Goal: Contribute content: Add original content to the website for others to see

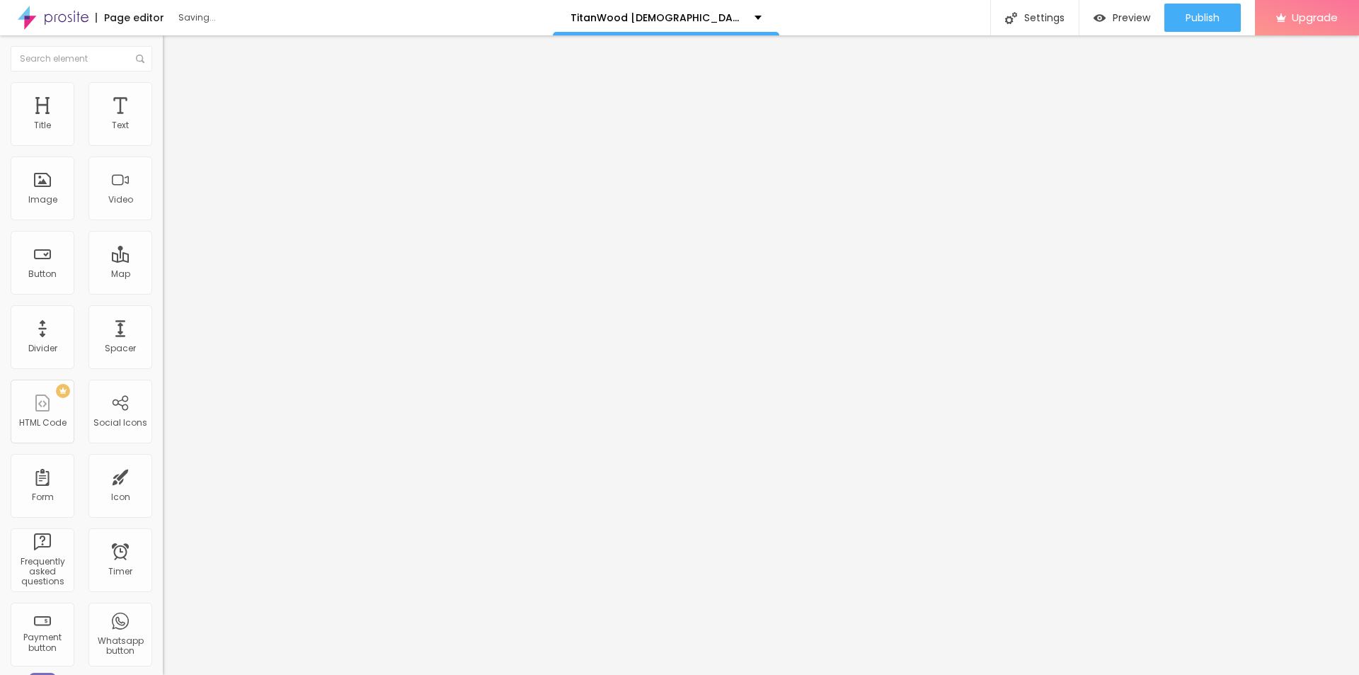
click at [163, 91] on ul "Content Style Advanced" at bounding box center [244, 89] width 163 height 42
click at [163, 91] on li "Style" at bounding box center [244, 89] width 163 height 14
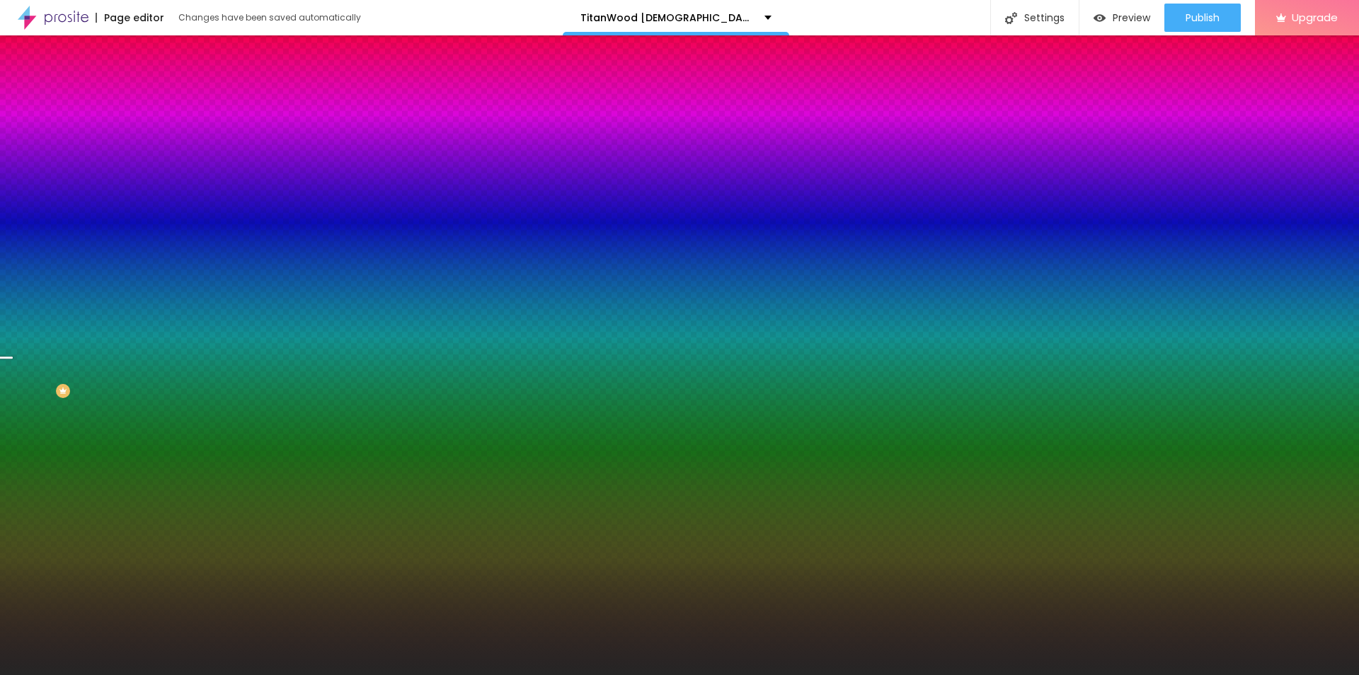
click at [163, 130] on span "Change image" at bounding box center [201, 124] width 76 height 12
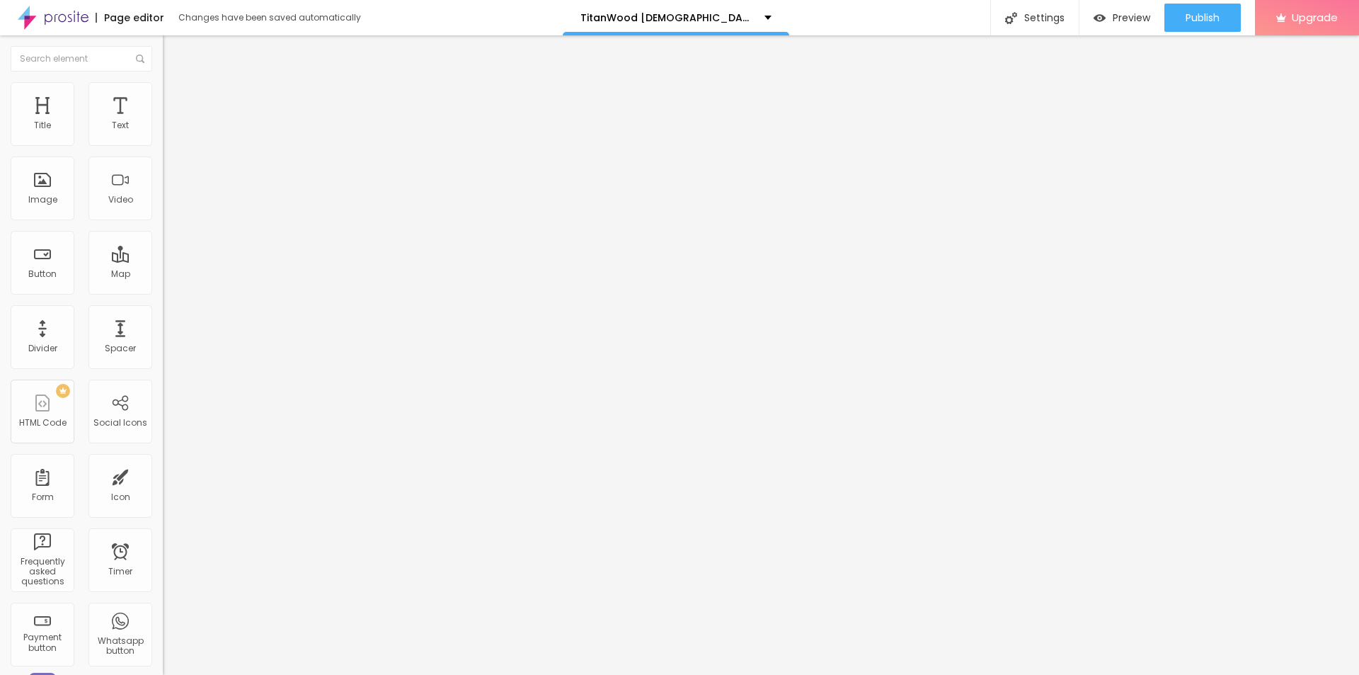
type input "3.9"
type input "3.3"
type input "3"
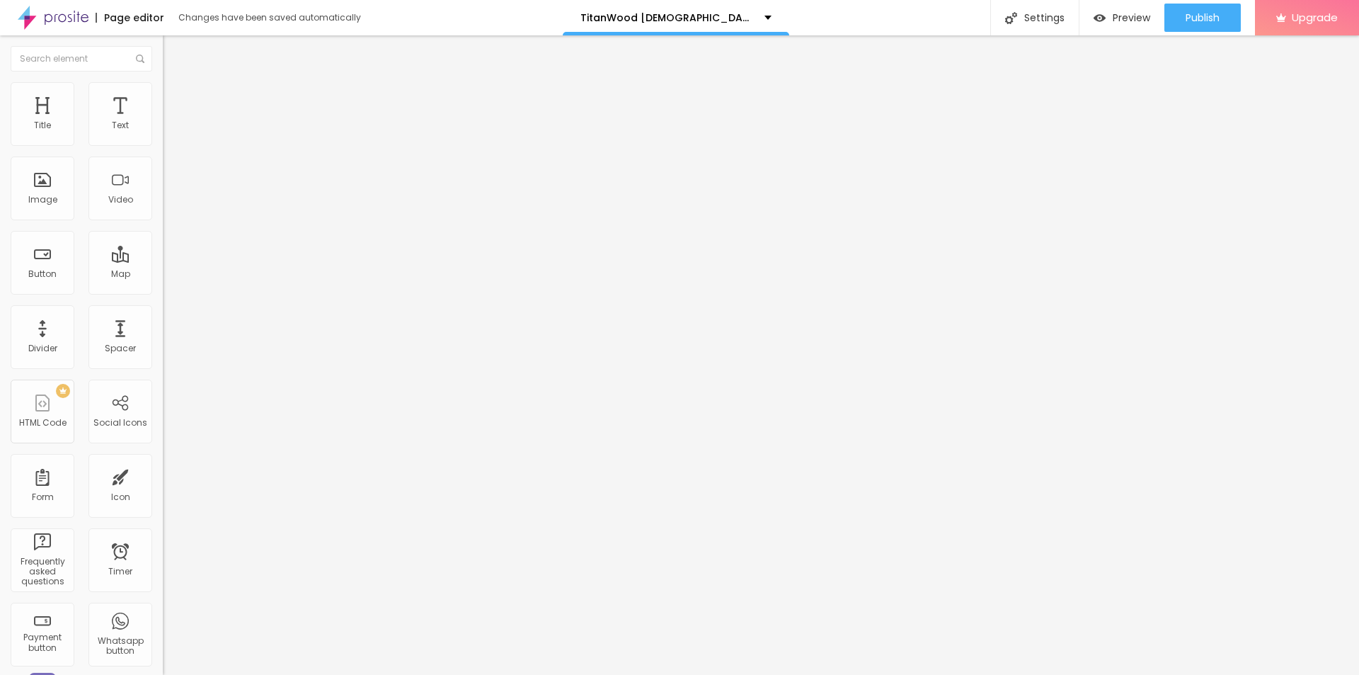
type input "3"
type input "3.9"
type input "5.8"
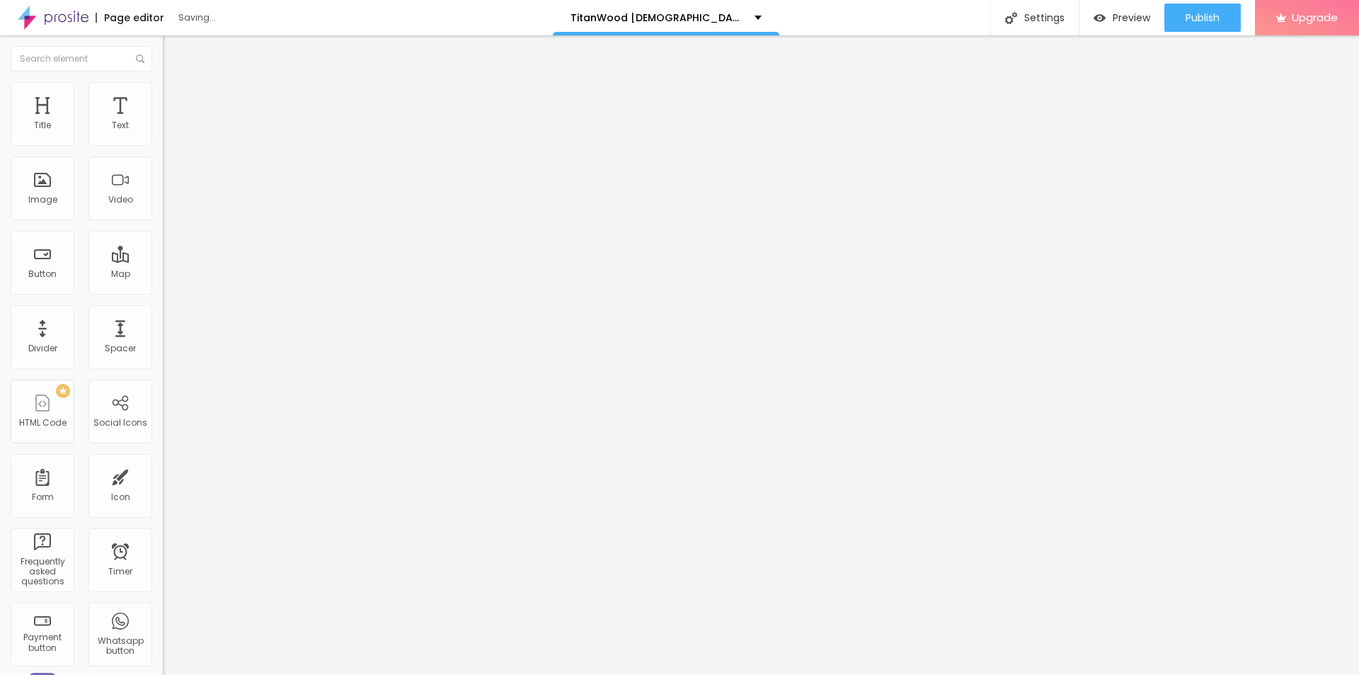
type input "4.9"
type input "4.8"
type input "4.3"
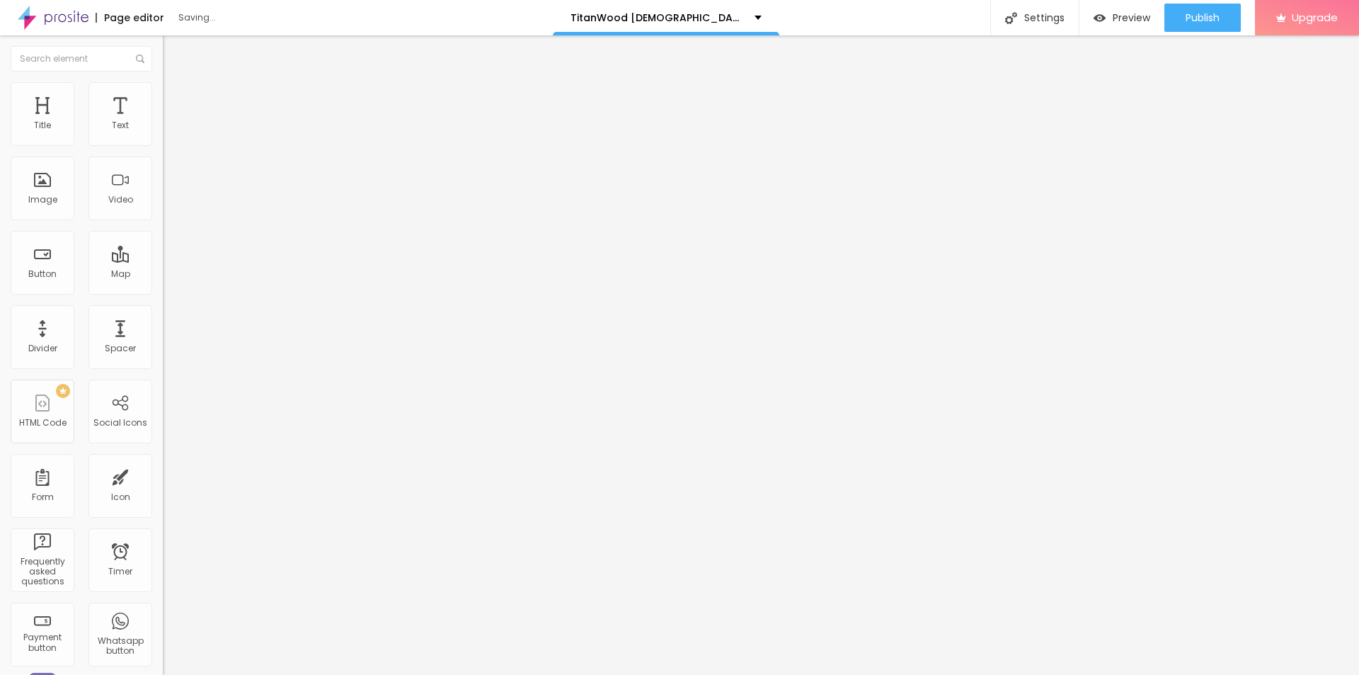
type input "4.3"
type input "3.8"
type input "2.8"
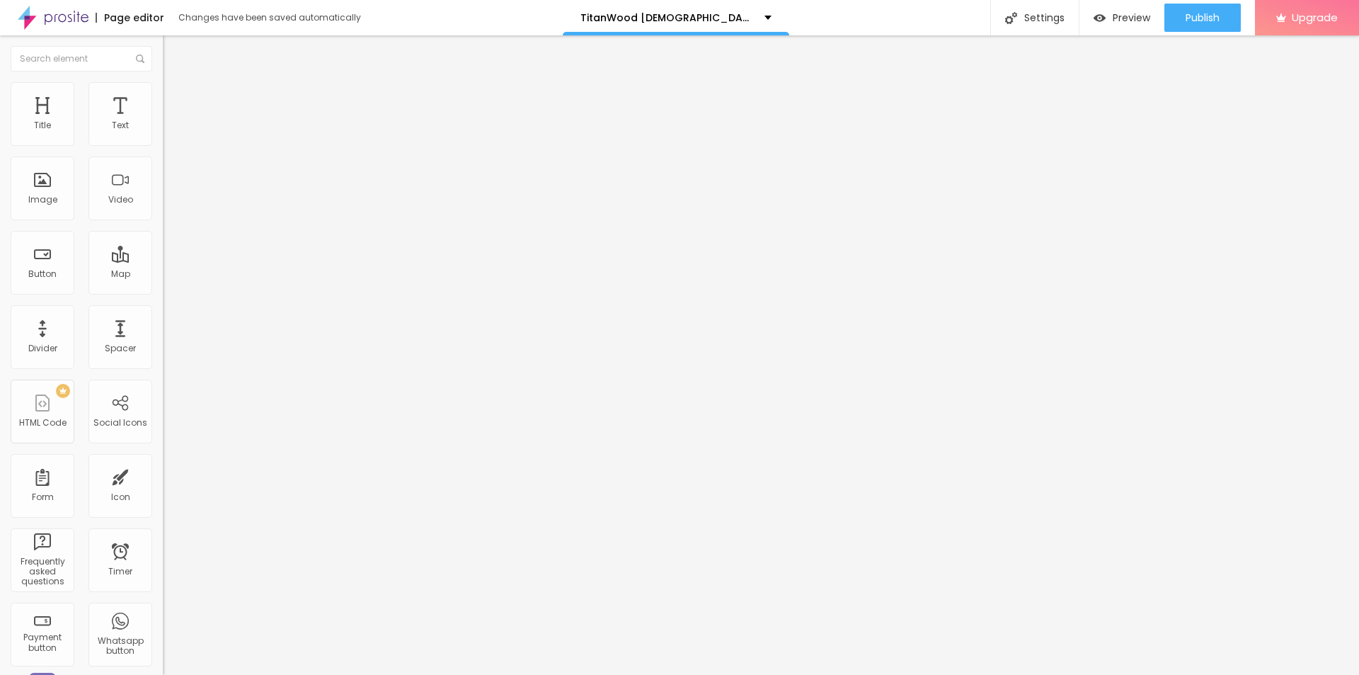
type input "2.3"
drag, startPoint x: 65, startPoint y: 325, endPoint x: 43, endPoint y: 324, distance: 22.0
type input "2.3"
click at [163, 534] on input "range" at bounding box center [208, 539] width 91 height 11
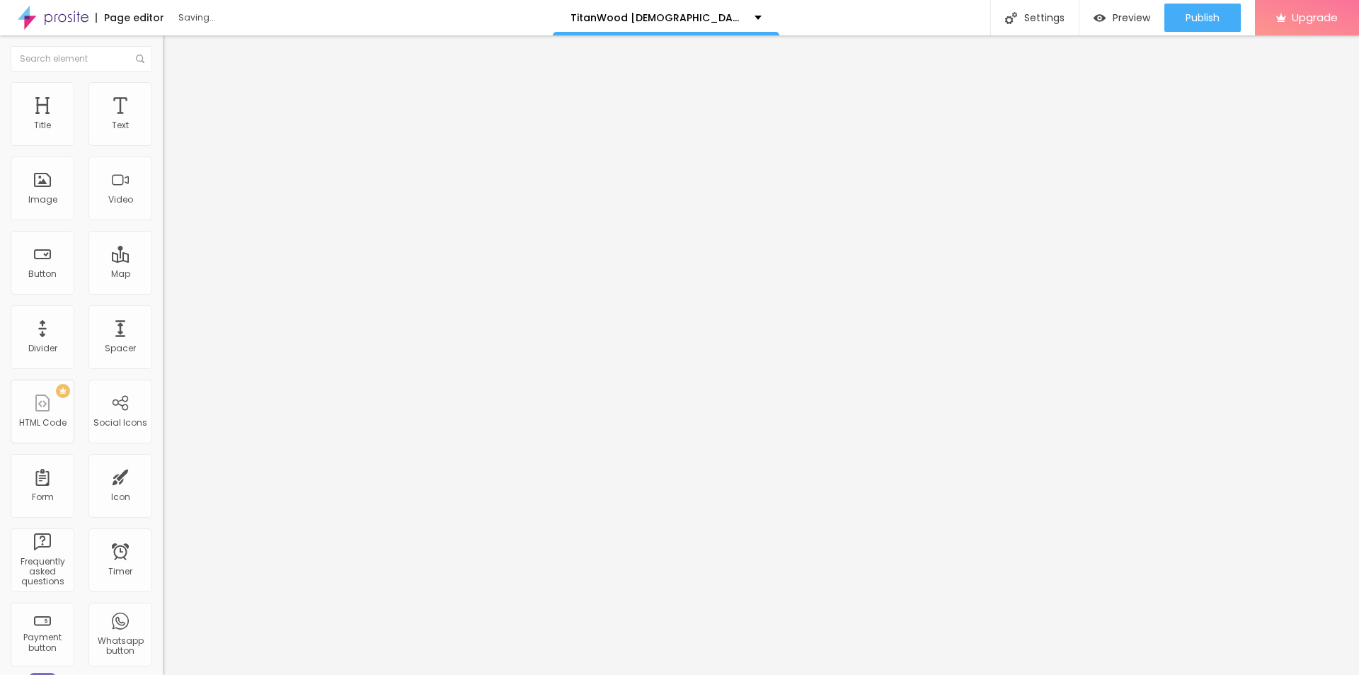
type input "1.2"
type input "1.1"
type input "1"
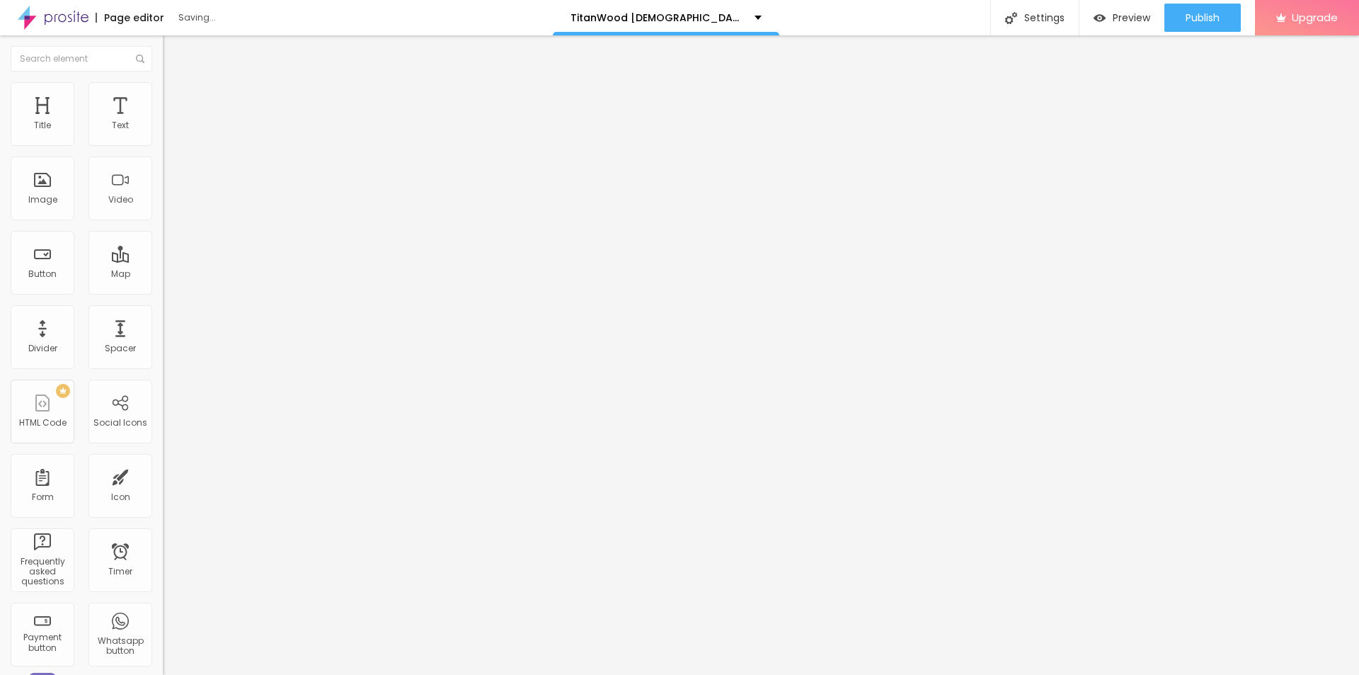
type input "1"
type input "0.9"
type input "0.8"
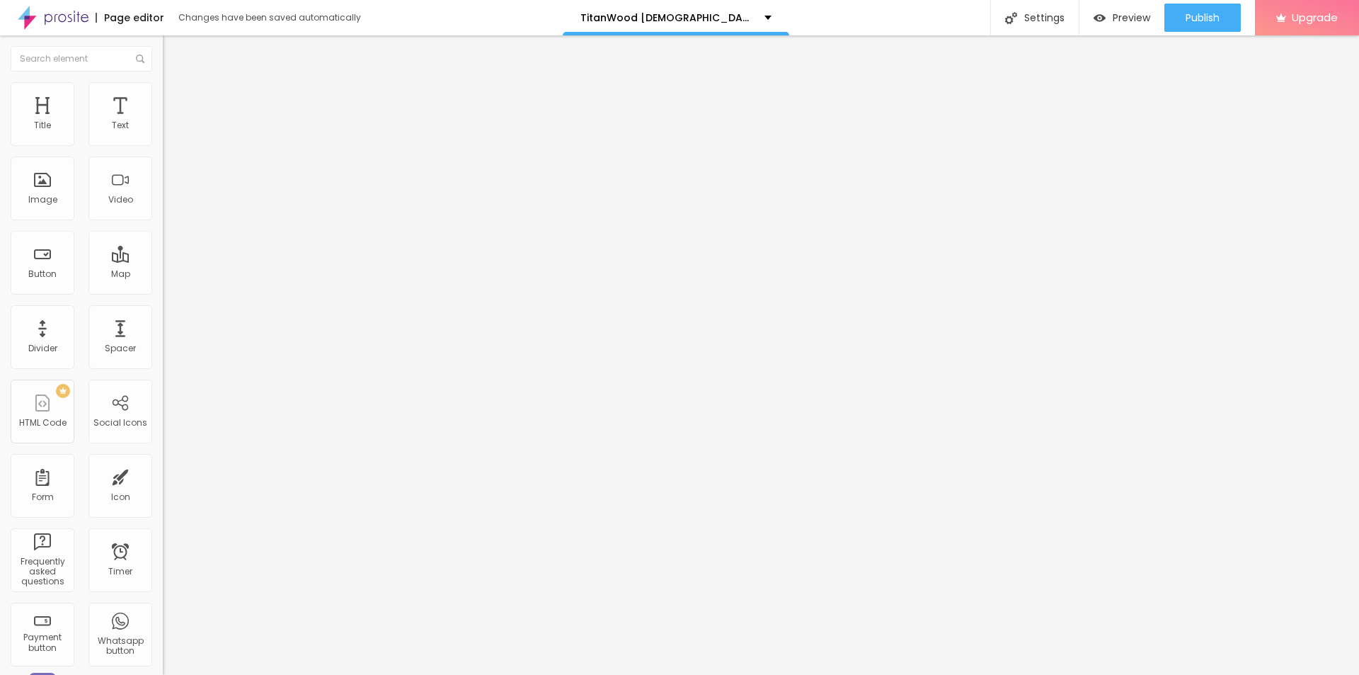
type input "0.7"
type input "0.6"
type input "0.5"
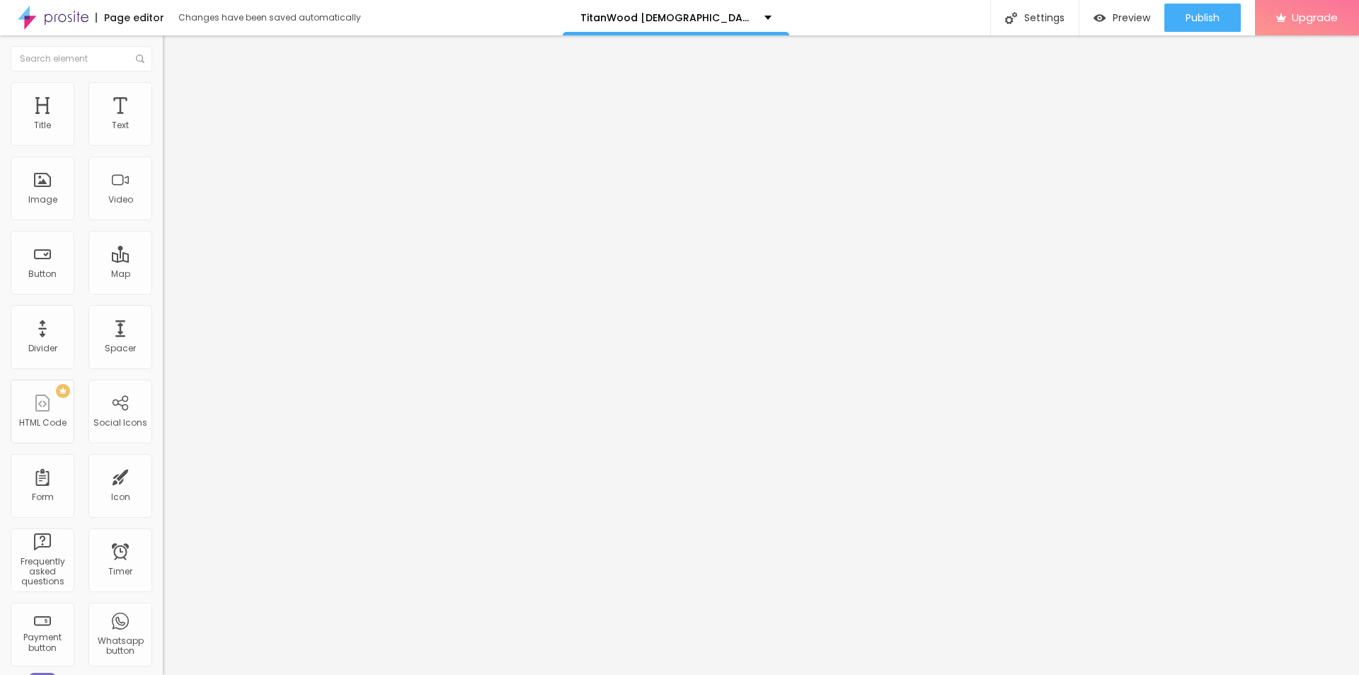
type input "0.5"
drag, startPoint x: 79, startPoint y: 353, endPoint x: 16, endPoint y: 348, distance: 63.3
type input "0.5"
type input "0"
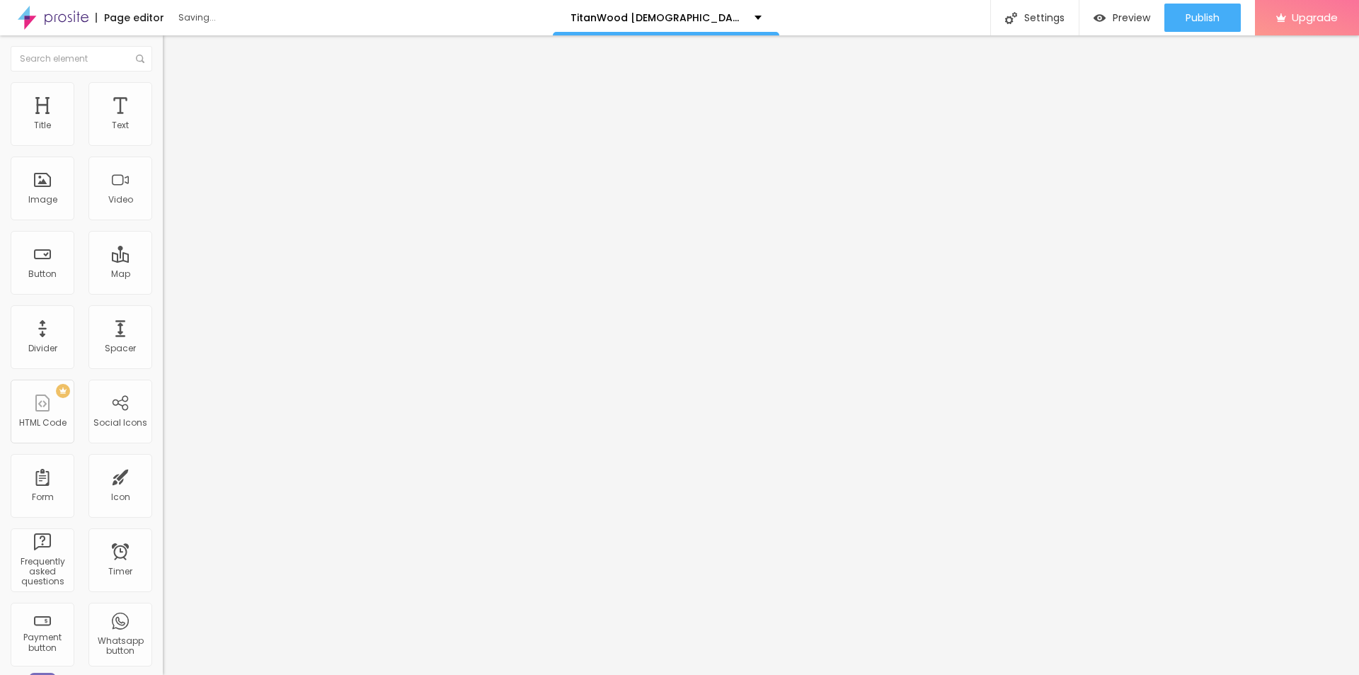
type input "0"
type input "0.5"
type input "0.8"
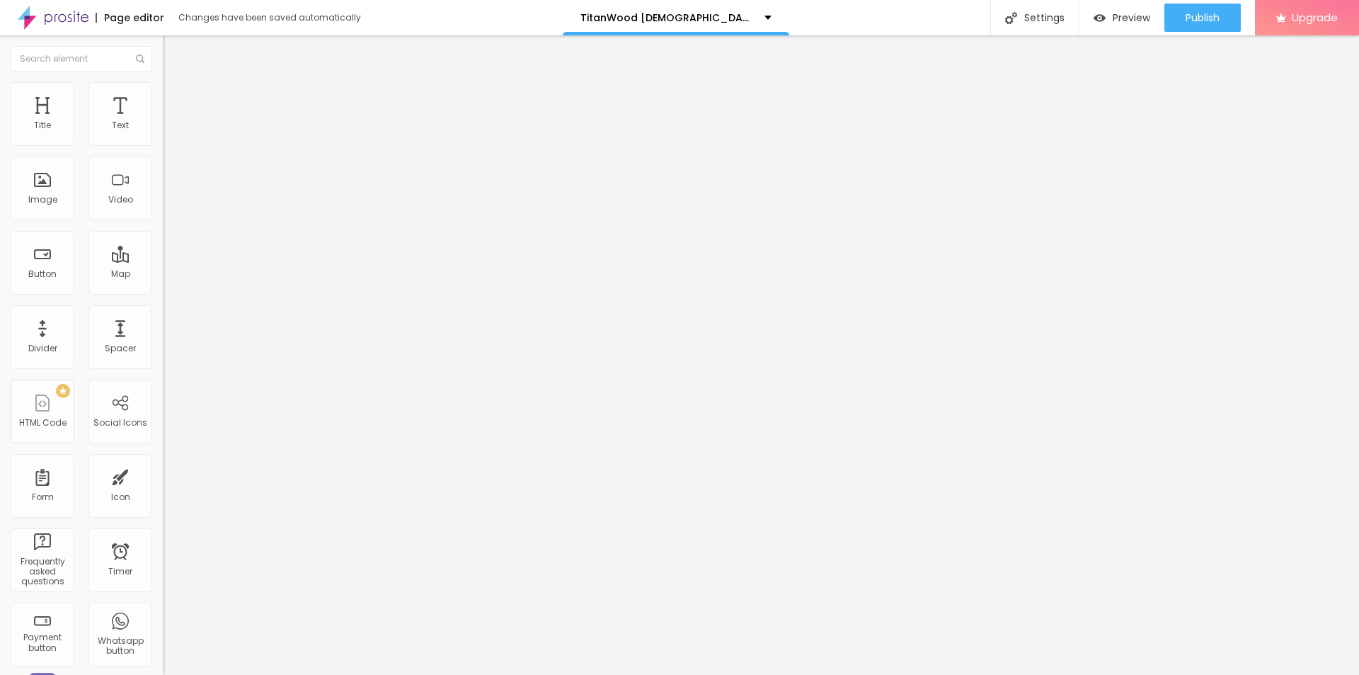
type input "1"
type input "1.6"
type input "2.1"
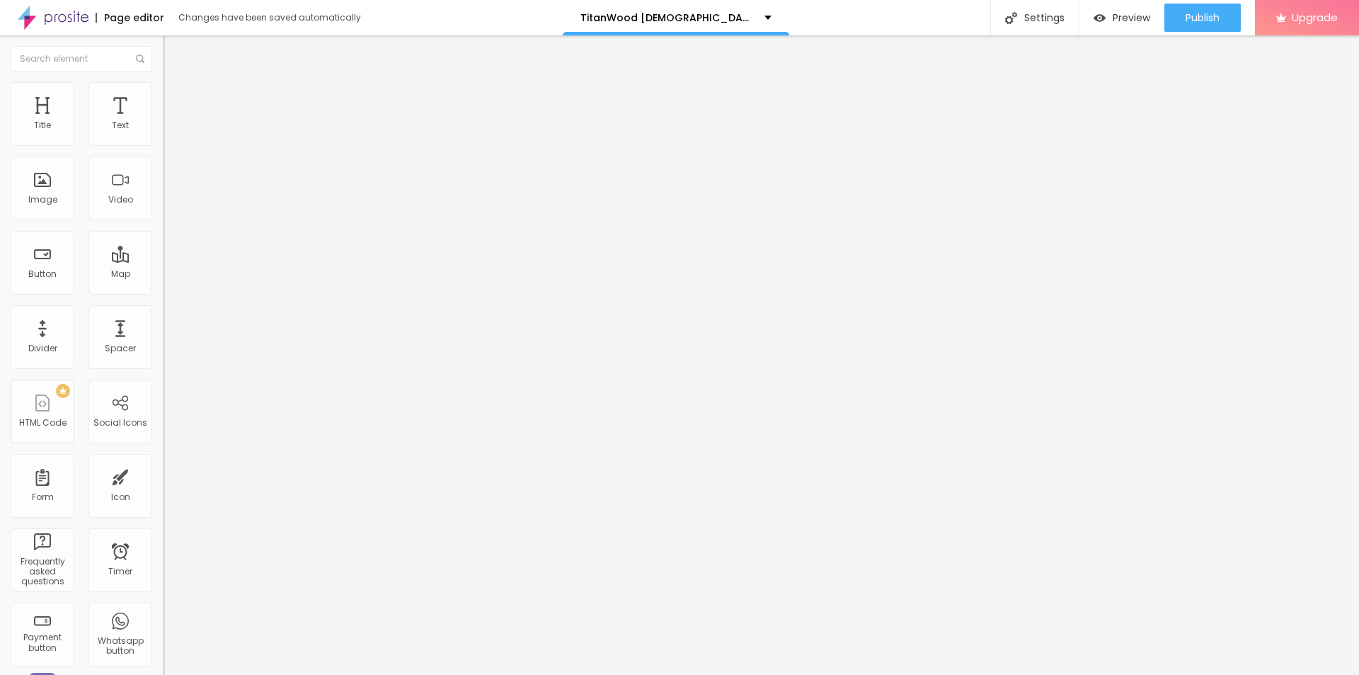
type input "2.1"
type input "2.8"
click at [163, 534] on input "range" at bounding box center [208, 539] width 91 height 11
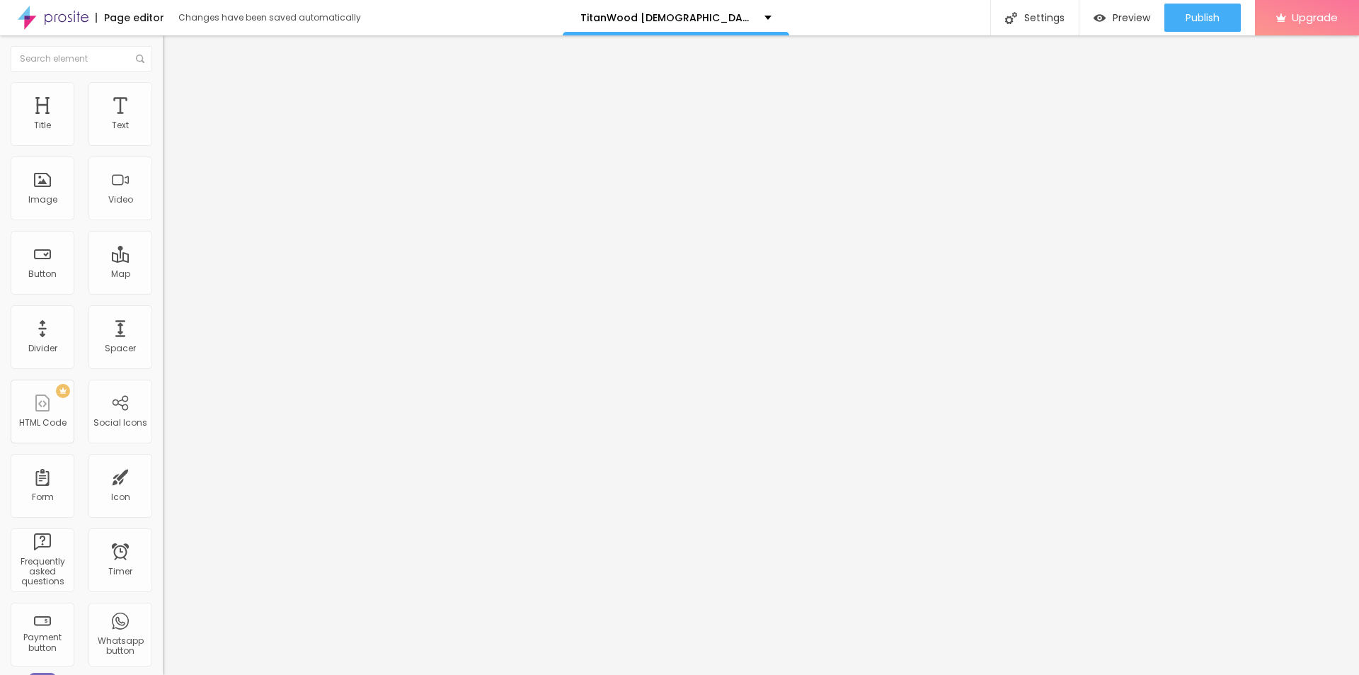
type input "32"
type input "33"
drag, startPoint x: 45, startPoint y: 296, endPoint x: 52, endPoint y: 297, distance: 7.8
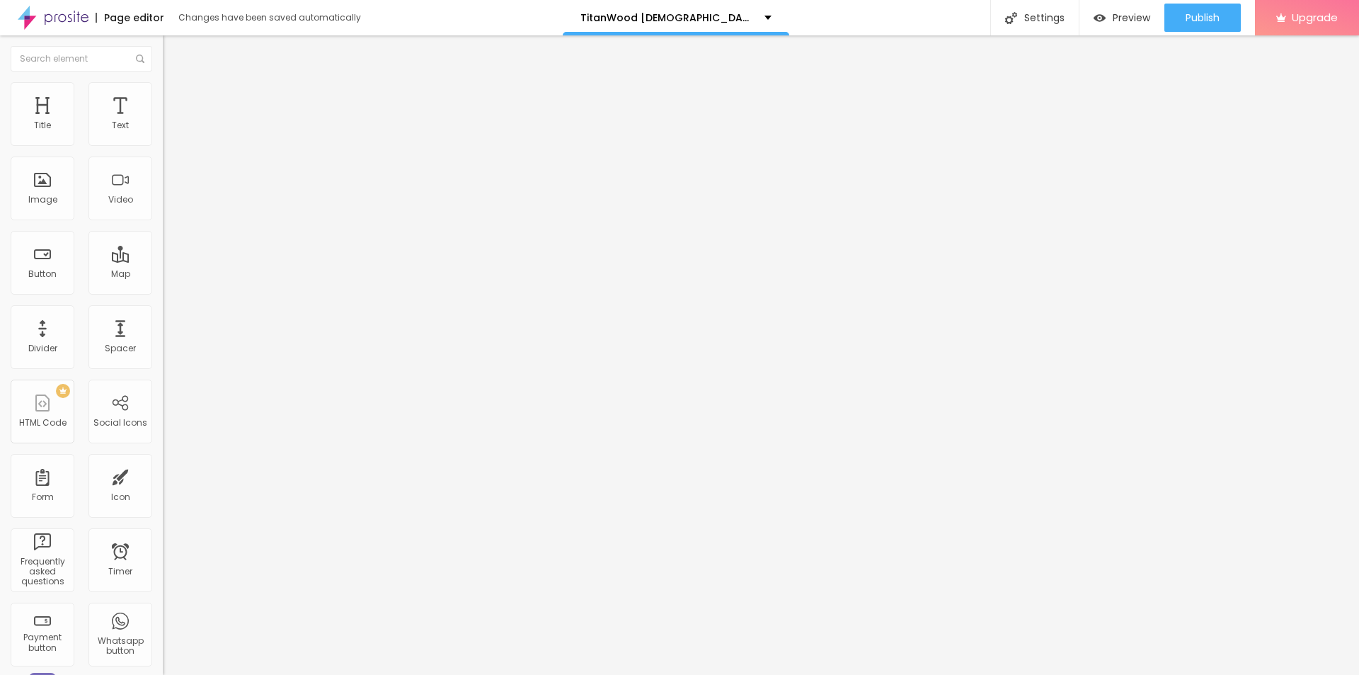
type input "33"
click at [163, 334] on input "range" at bounding box center [208, 339] width 91 height 11
click at [163, 136] on button "button" at bounding box center [173, 128] width 20 height 15
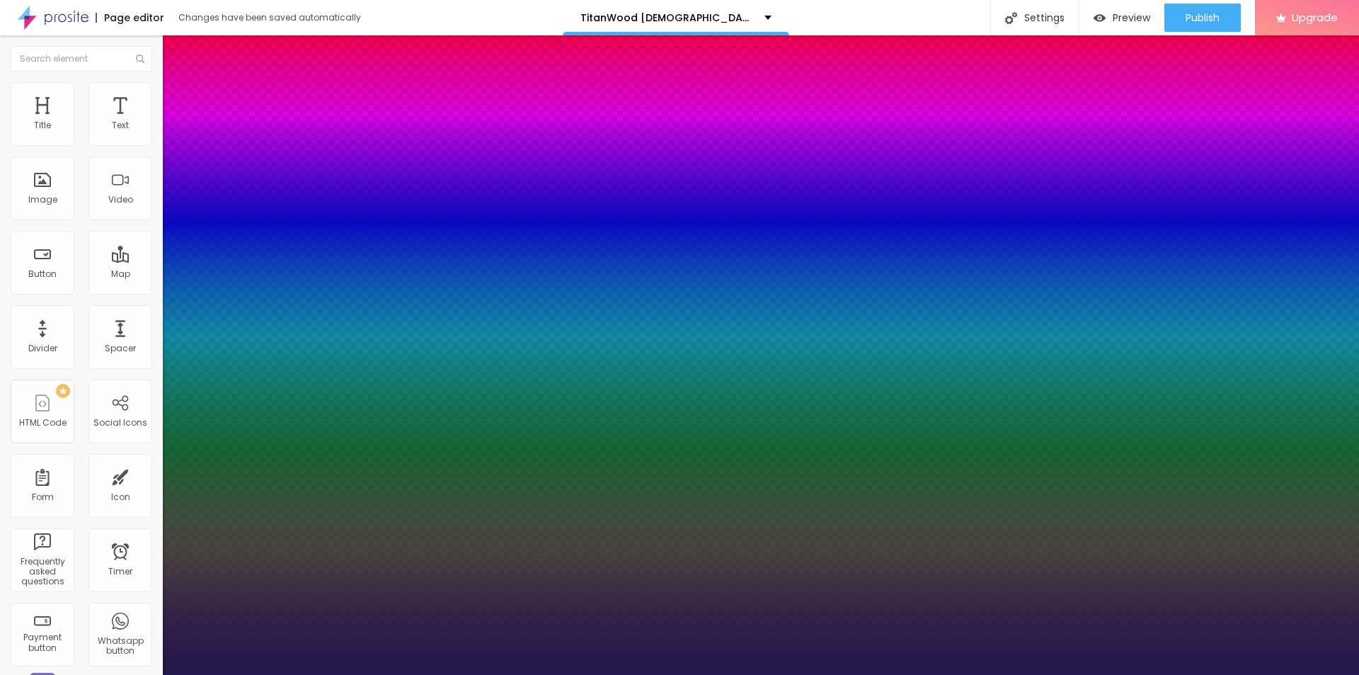
type input "1"
type input "14"
type input "1"
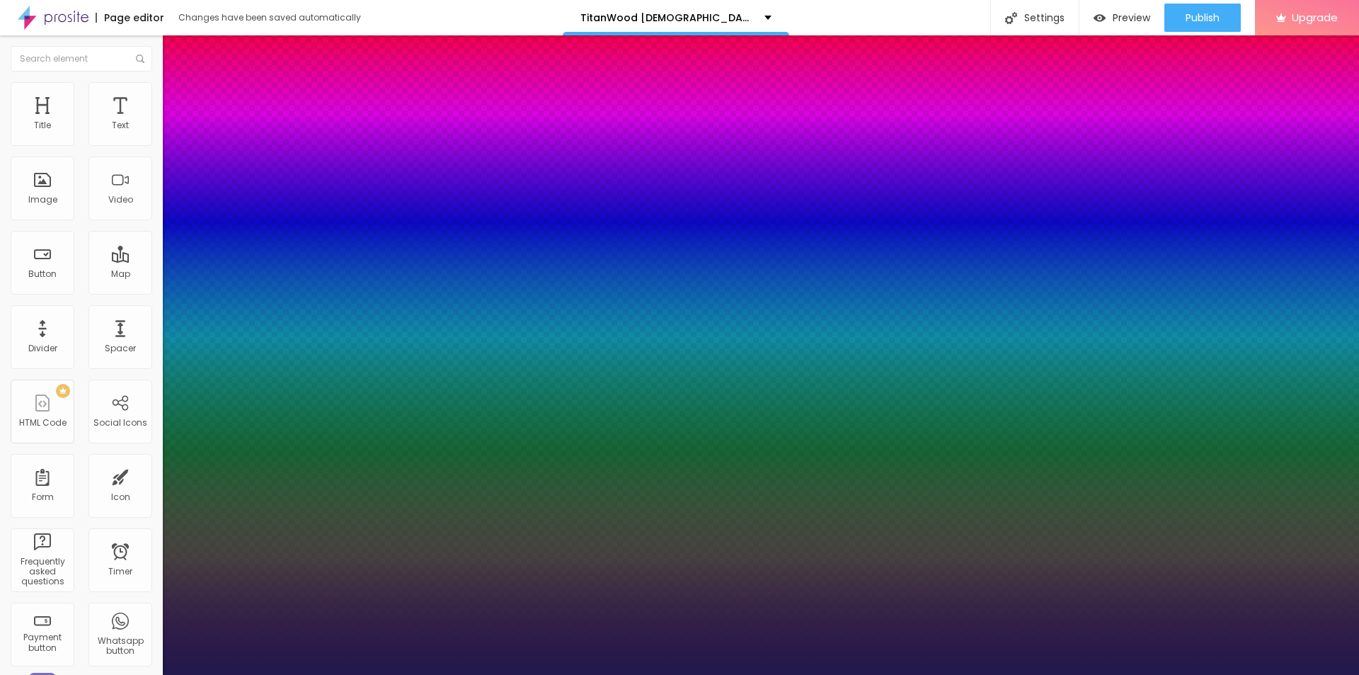
type input "16"
type input "1"
type input "17"
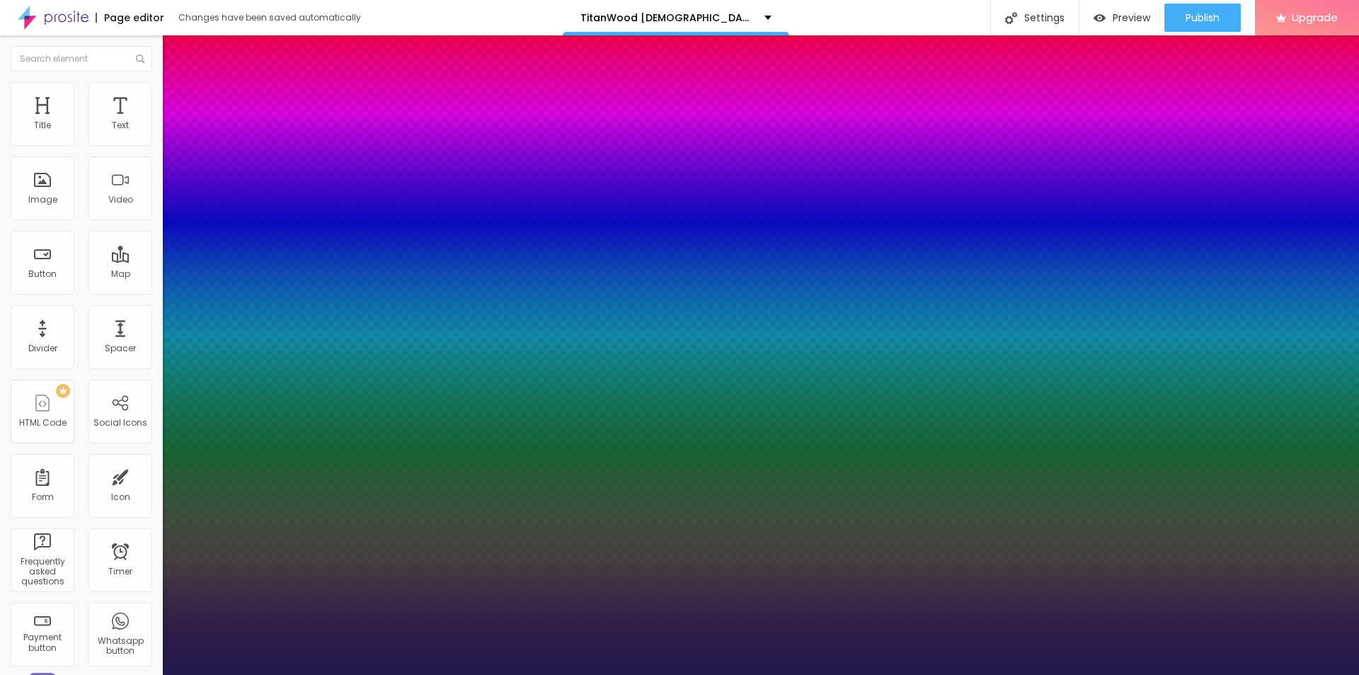
type input "1"
type input "18"
type input "1"
type input "18"
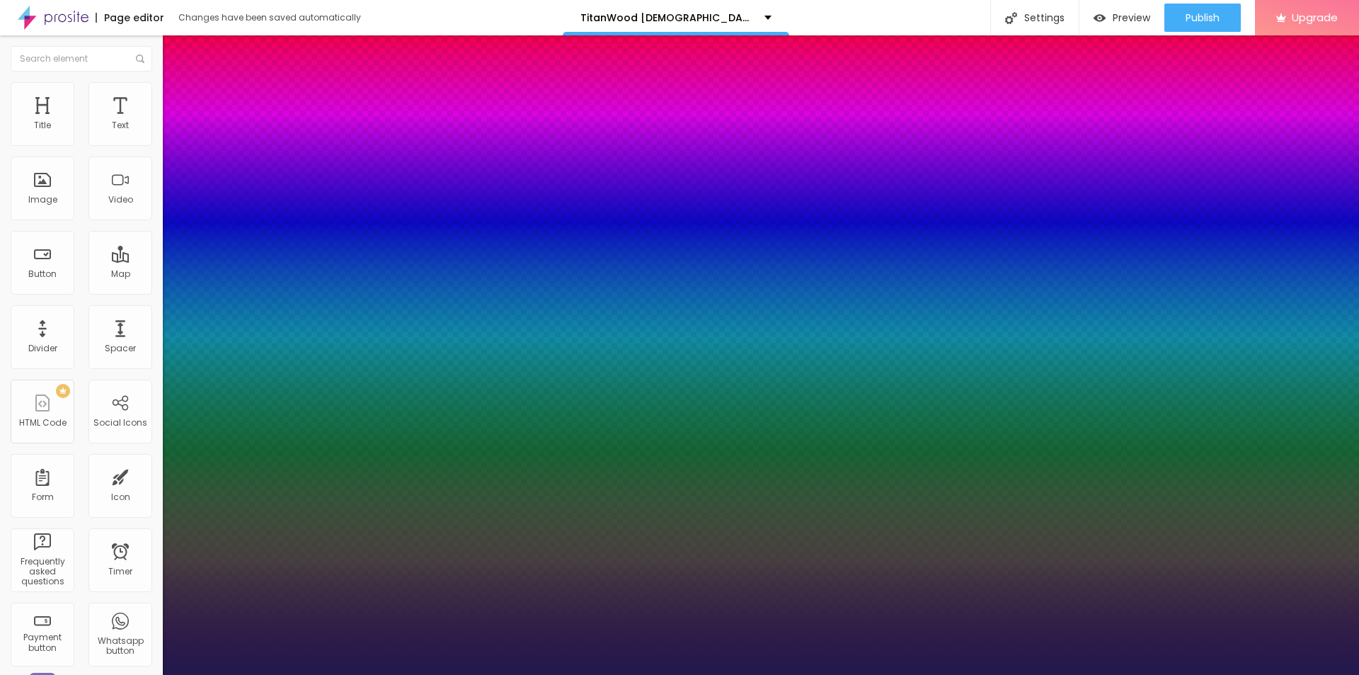
click at [457, 674] on div at bounding box center [679, 675] width 1359 height 0
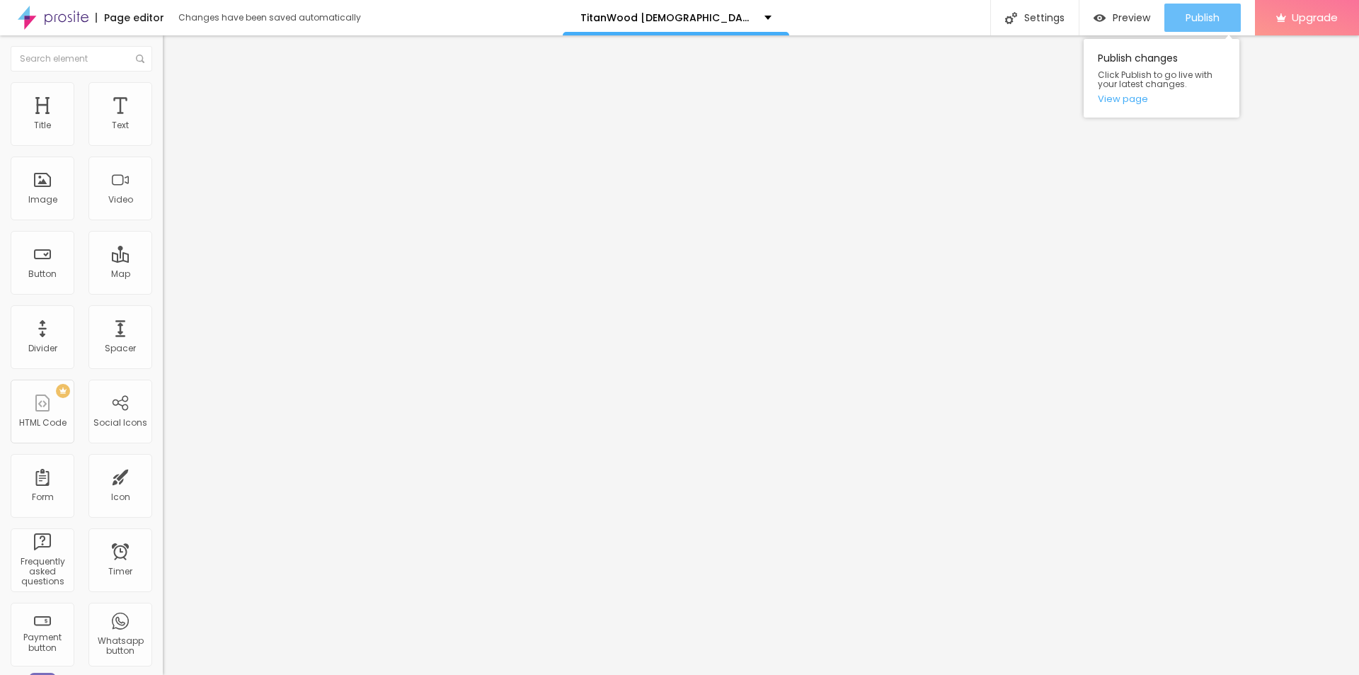
click at [1189, 23] on span "Publish" at bounding box center [1203, 17] width 34 height 11
click at [1132, 99] on link "View page" at bounding box center [1161, 98] width 127 height 9
